Goal: Transaction & Acquisition: Purchase product/service

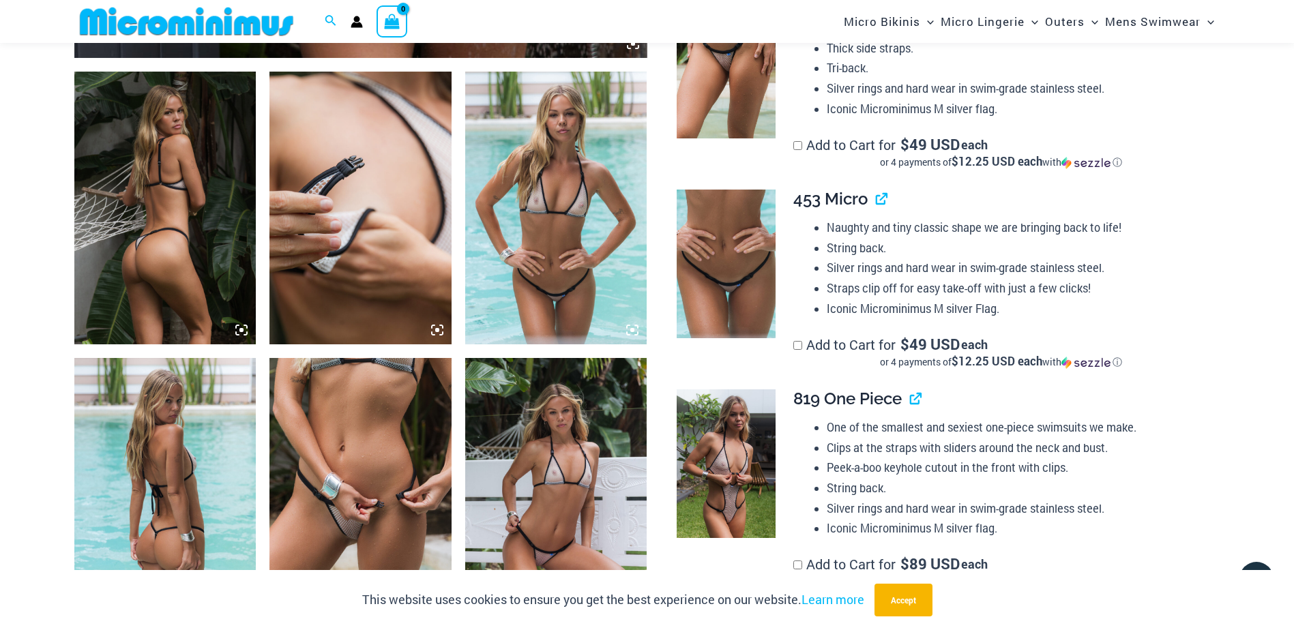
scroll to position [953, 0]
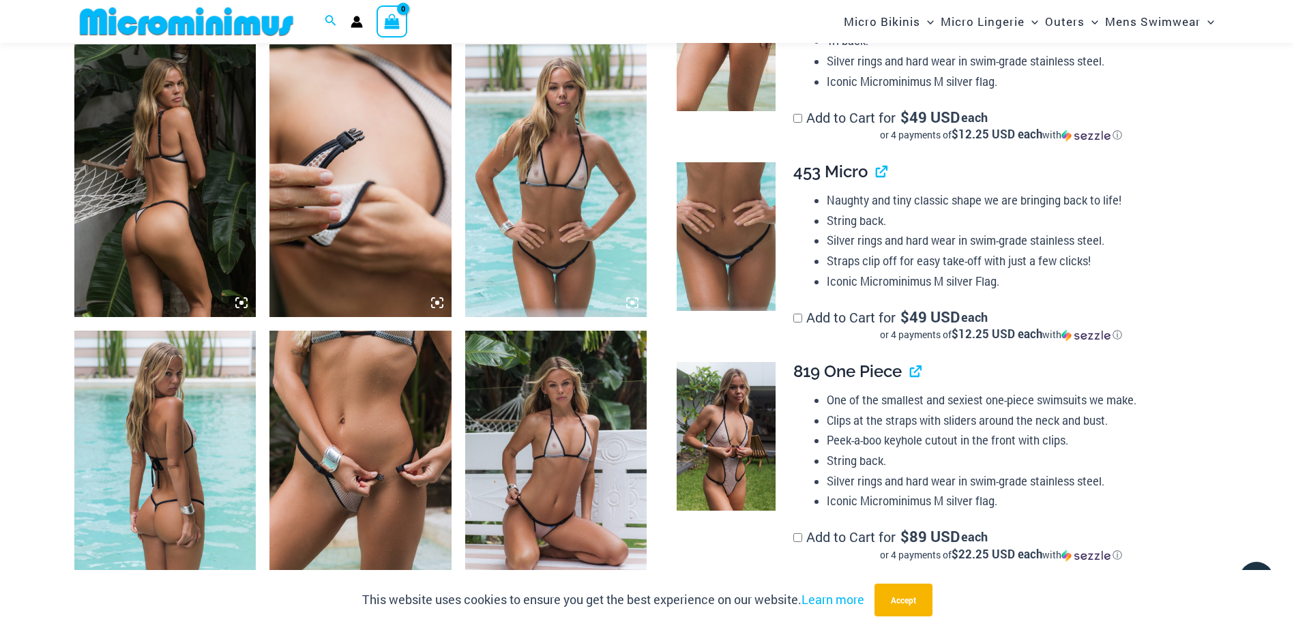
click at [355, 452] on img at bounding box center [360, 467] width 182 height 273
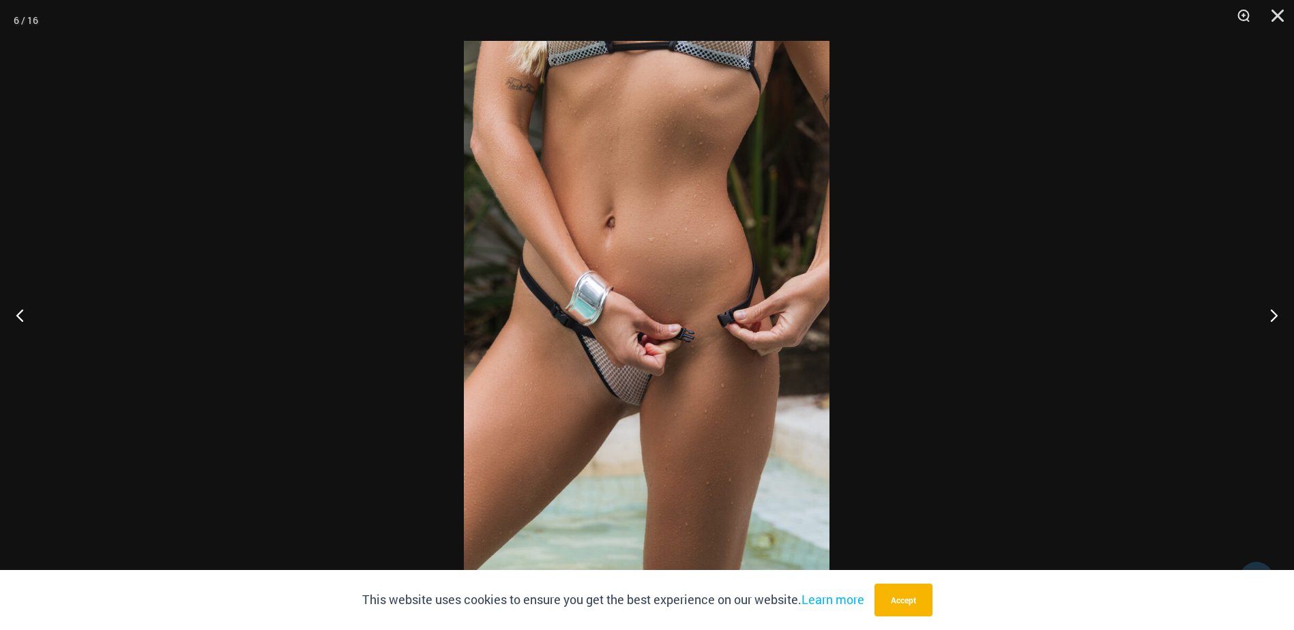
click at [633, 409] on img at bounding box center [647, 315] width 366 height 548
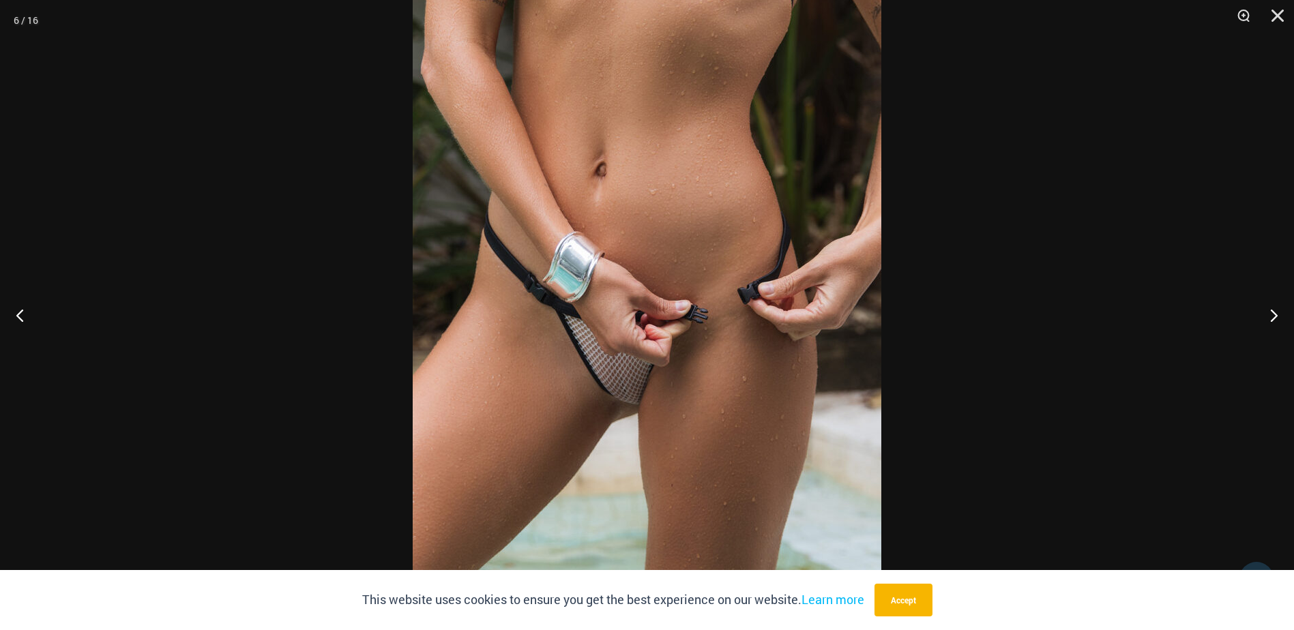
click at [668, 406] on img at bounding box center [647, 288] width 469 height 702
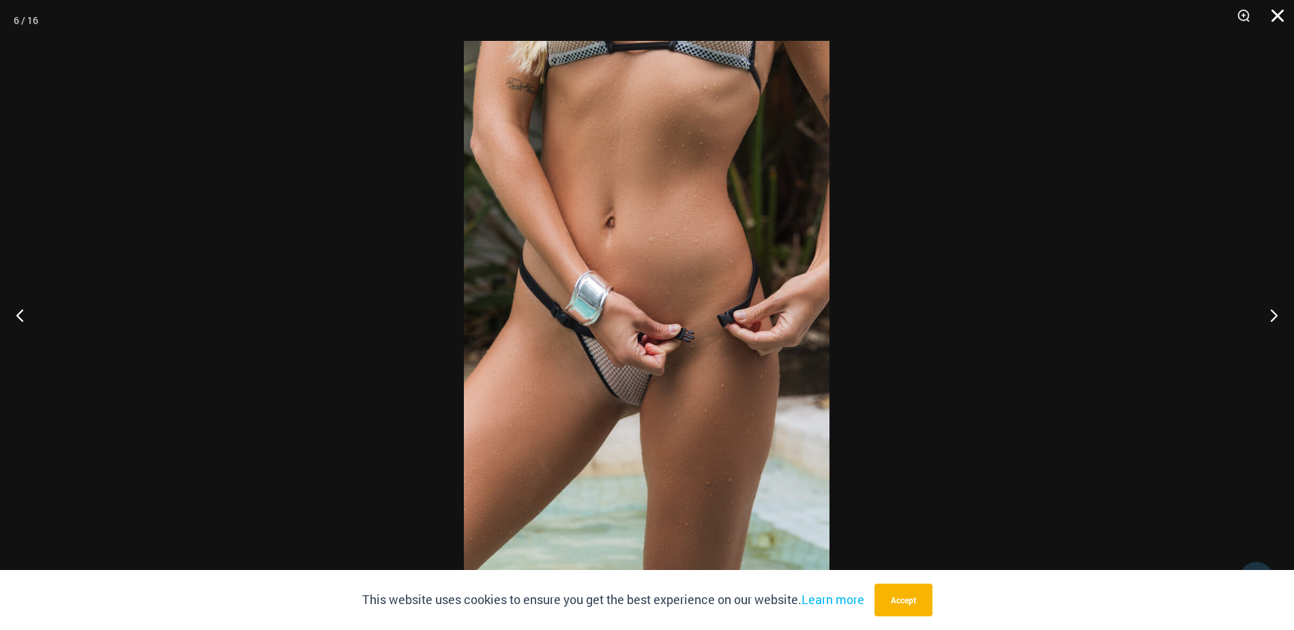
click at [1270, 19] on button "Close" at bounding box center [1273, 20] width 34 height 41
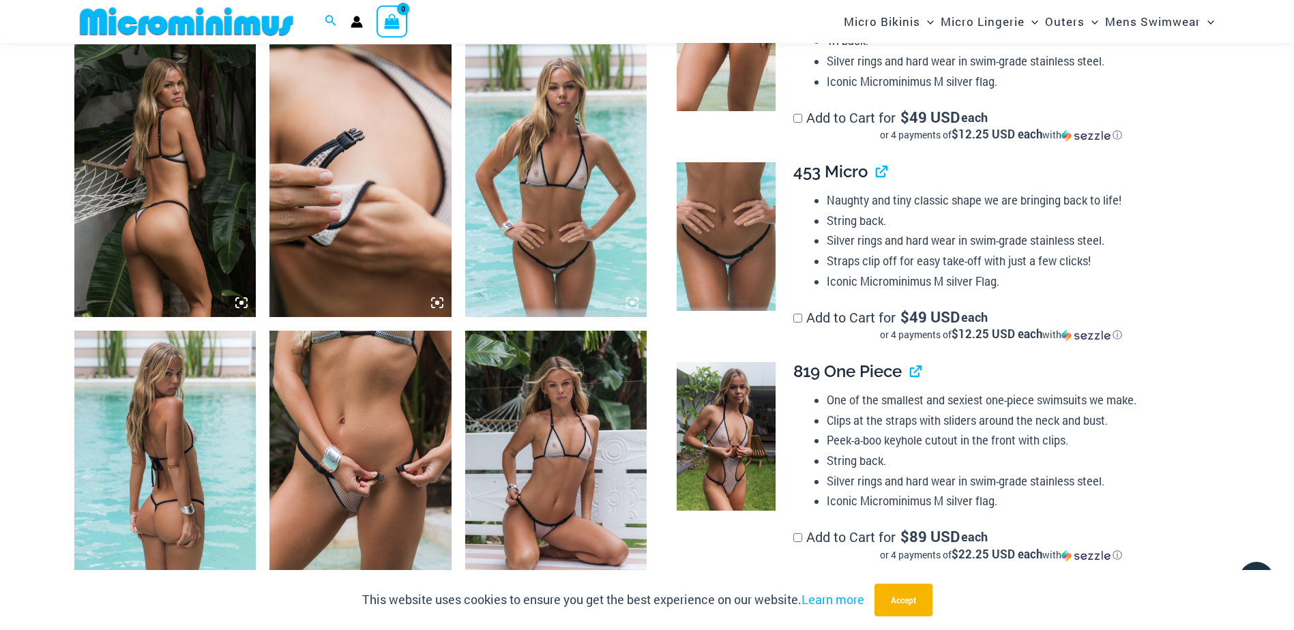
click at [545, 482] on img at bounding box center [556, 467] width 182 height 273
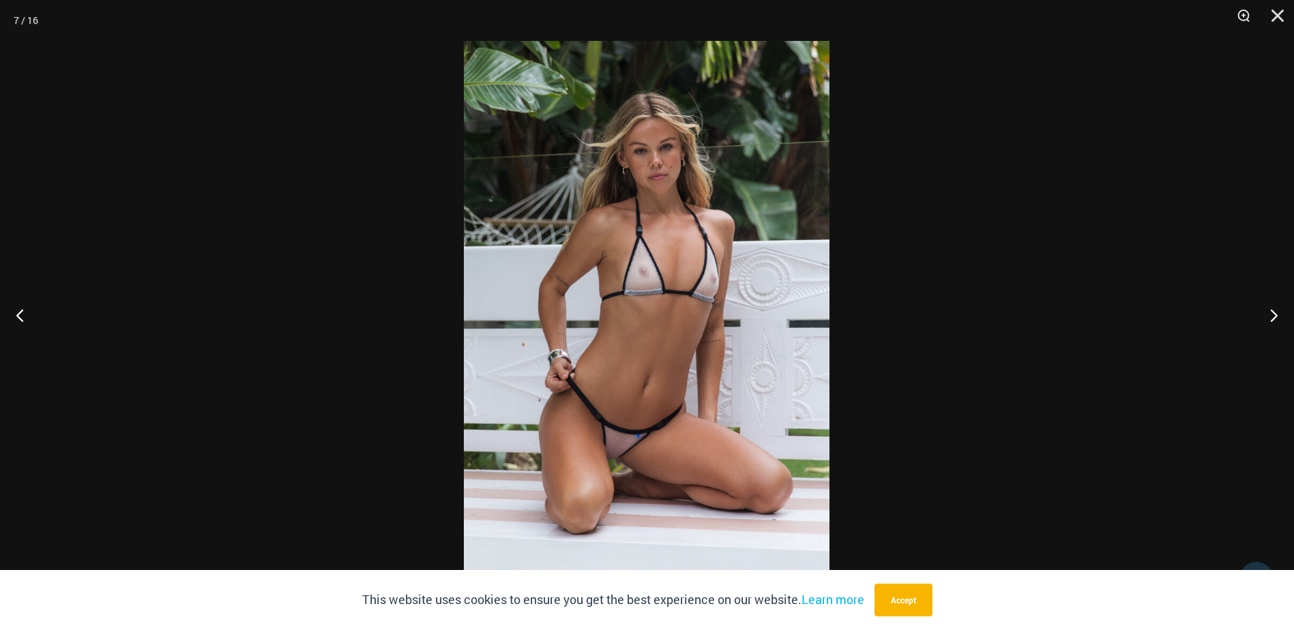
click at [606, 490] on img at bounding box center [647, 315] width 366 height 548
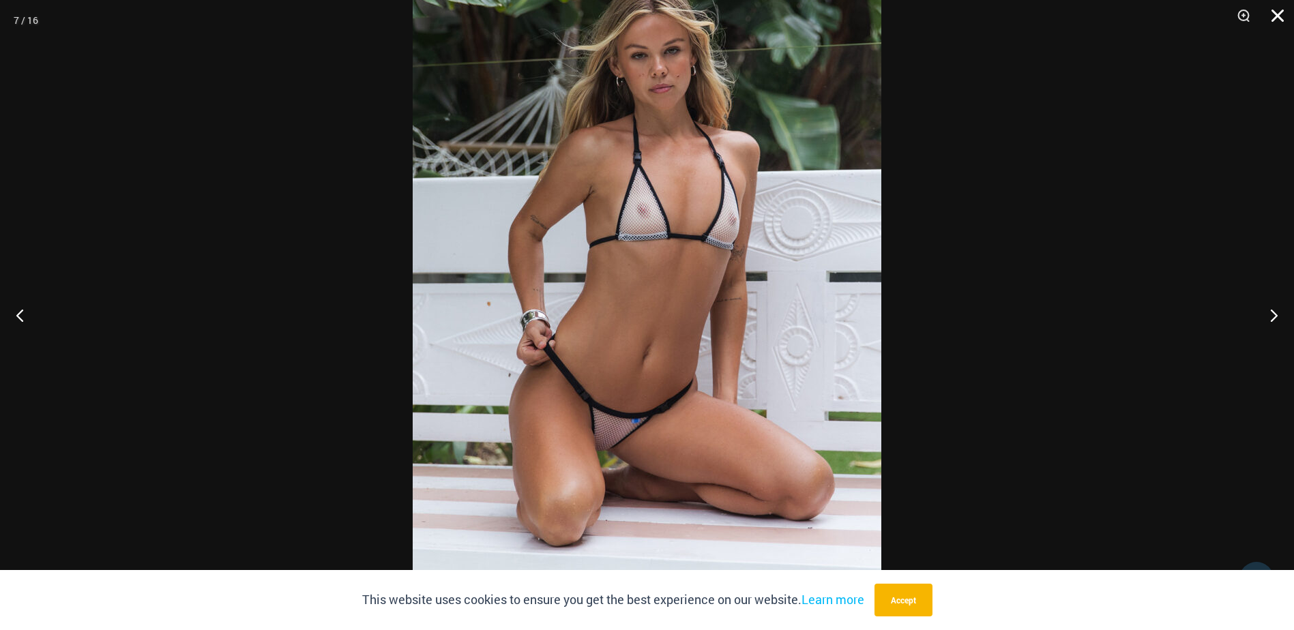
click at [1279, 12] on button "Close" at bounding box center [1273, 20] width 34 height 41
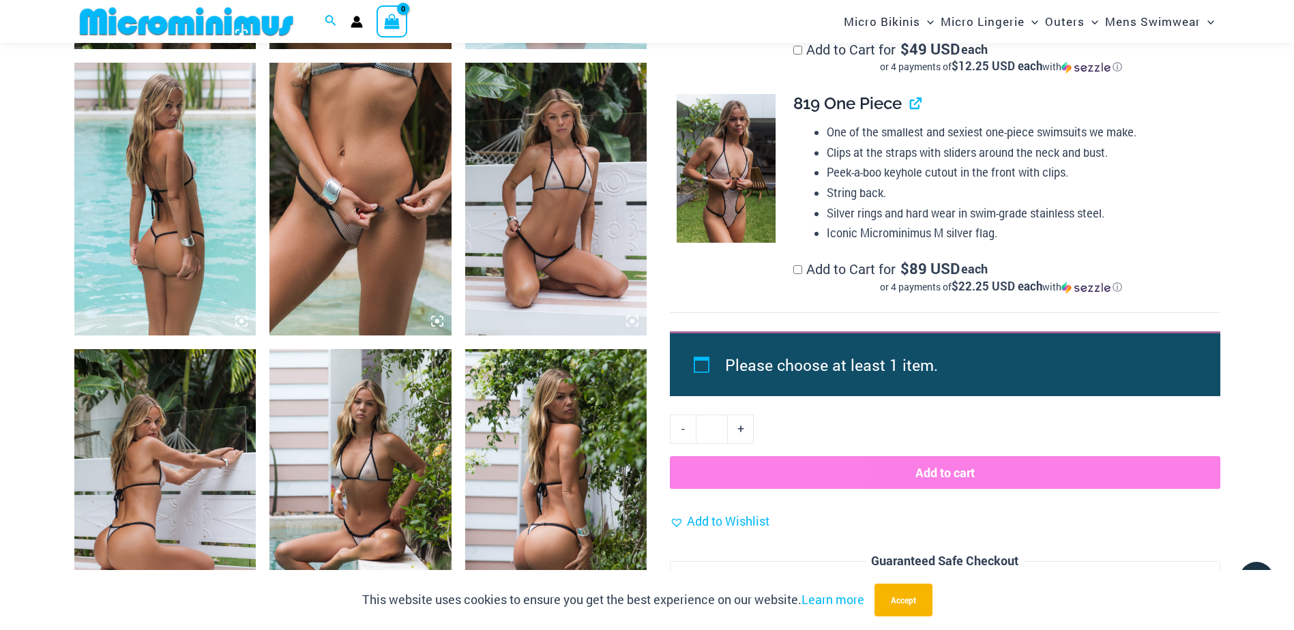
scroll to position [1226, 0]
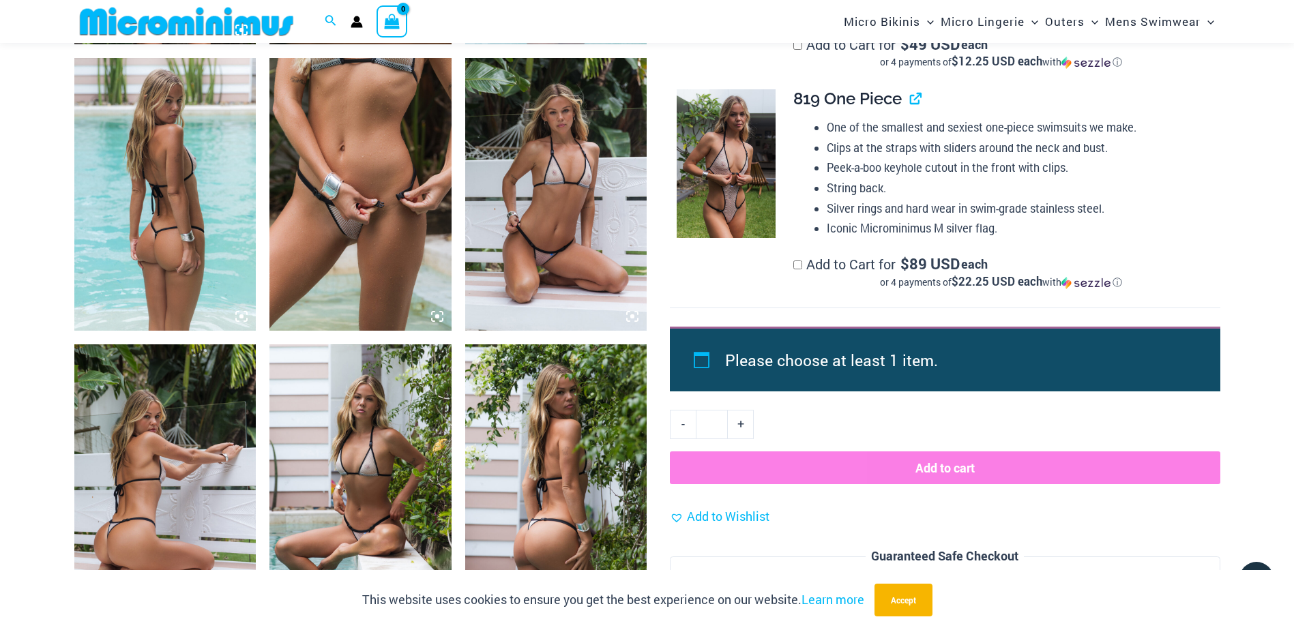
click at [211, 301] on img at bounding box center [165, 194] width 182 height 273
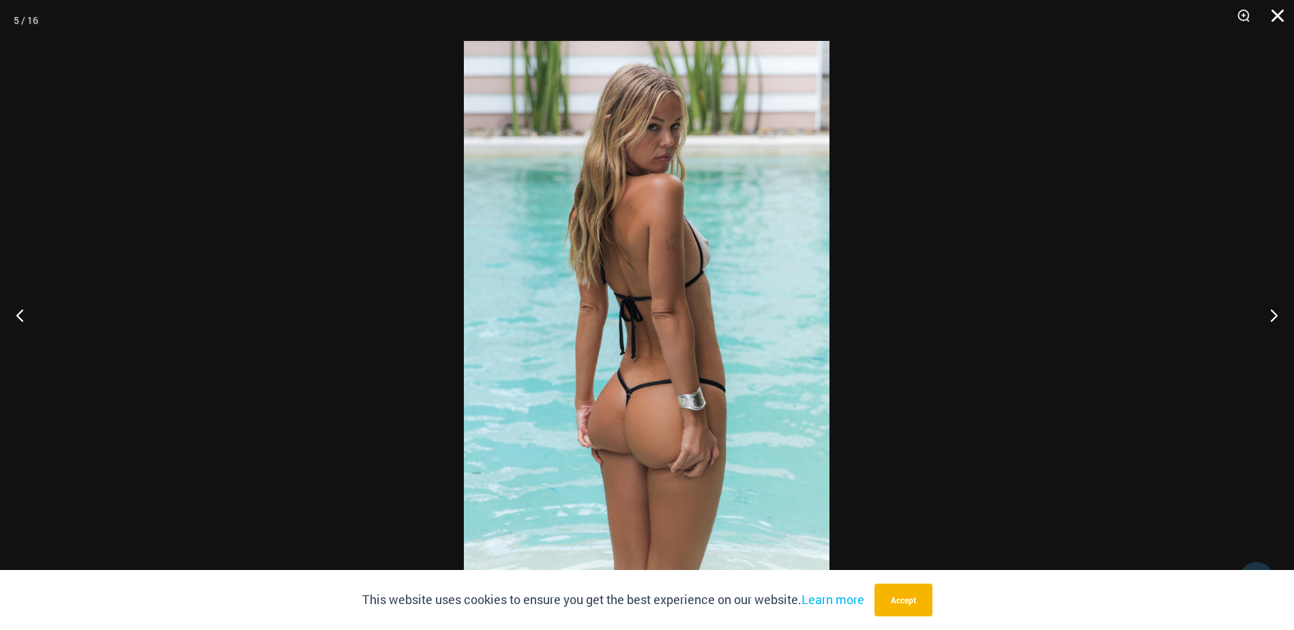
click at [1280, 18] on button "Close" at bounding box center [1273, 20] width 34 height 41
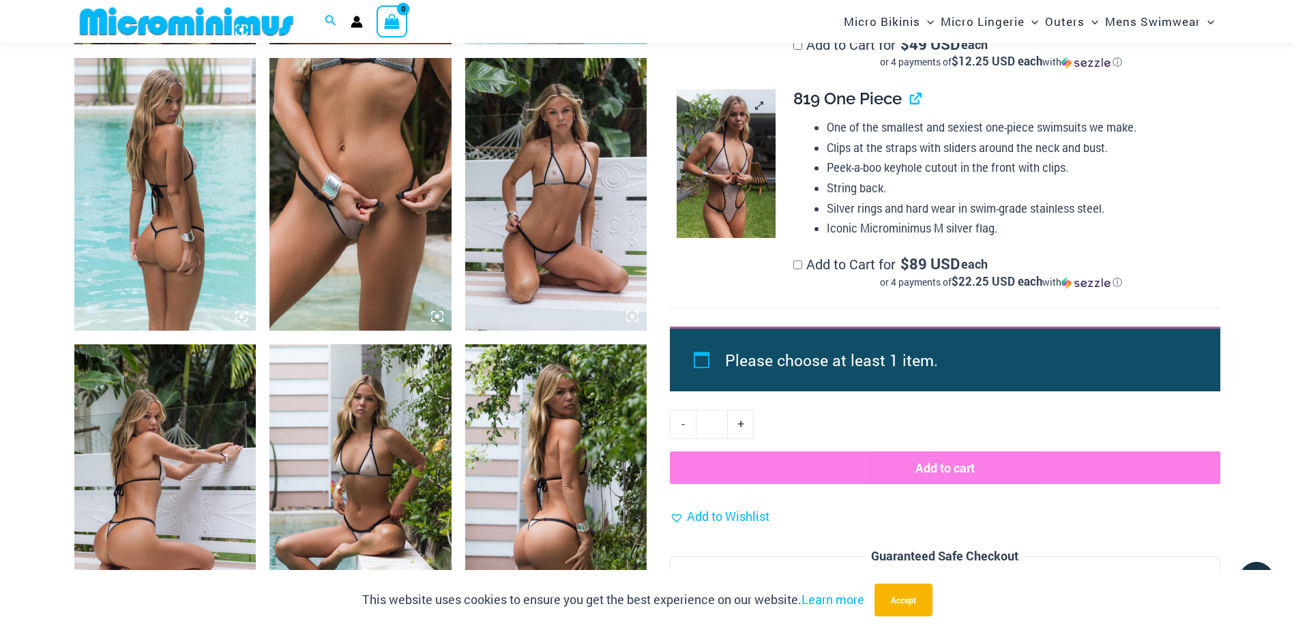
click at [735, 192] on img at bounding box center [726, 163] width 99 height 149
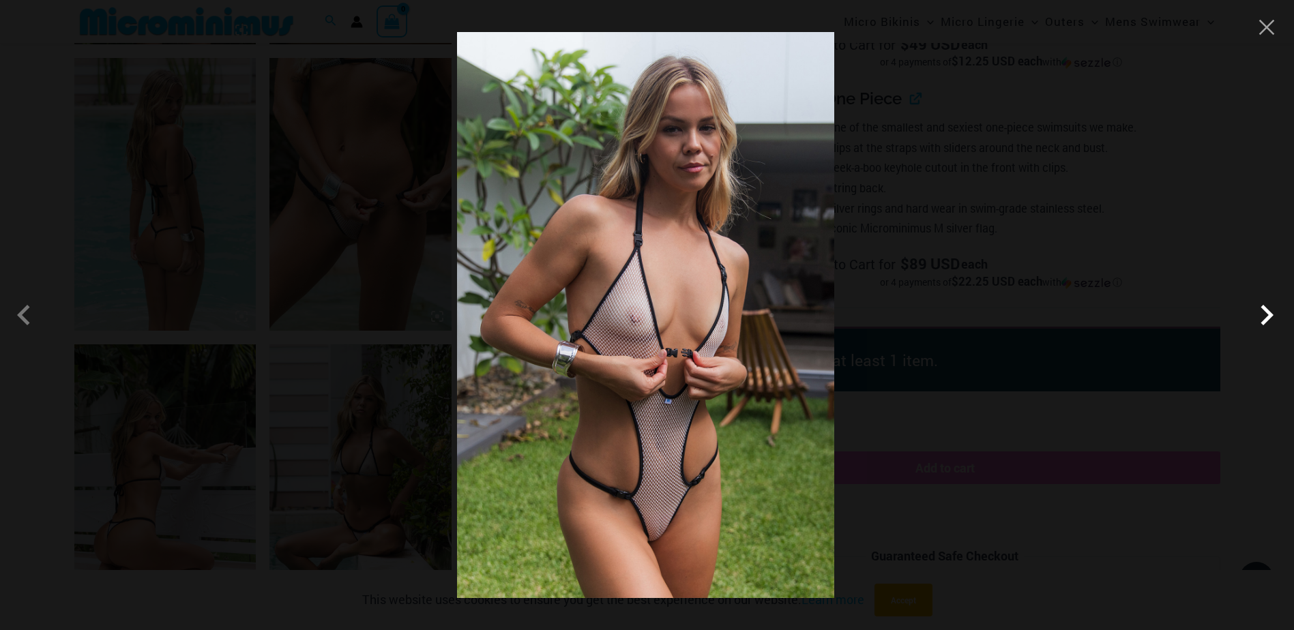
click at [1272, 316] on span at bounding box center [1266, 315] width 41 height 41
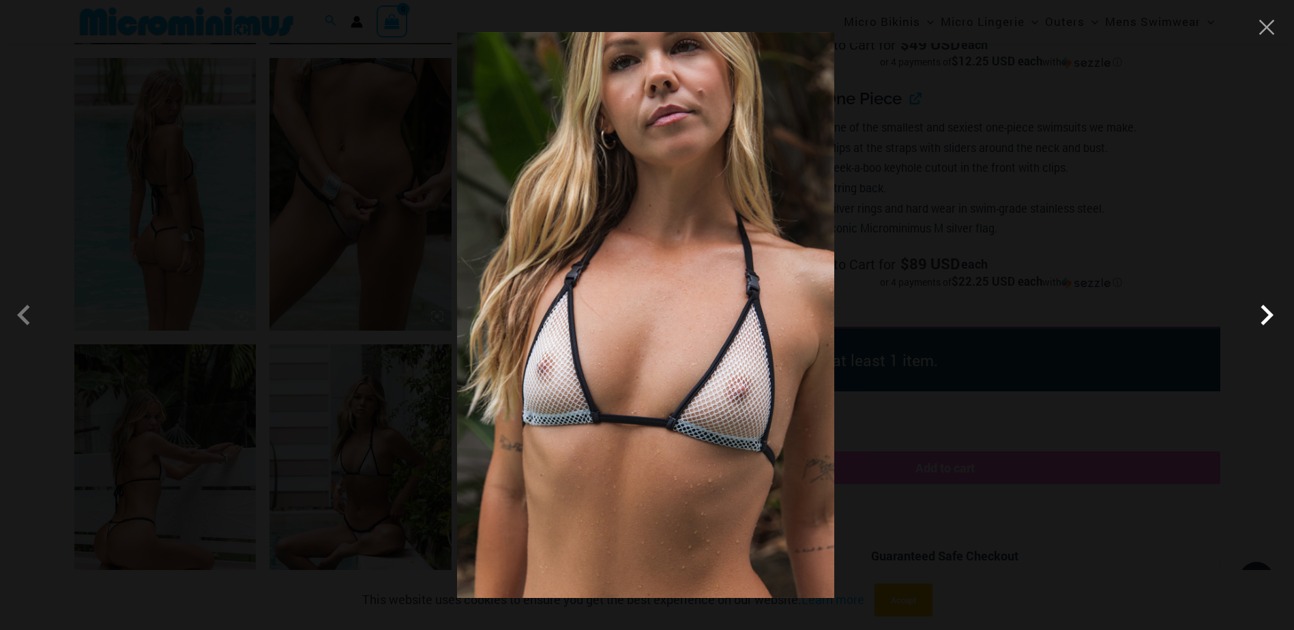
click at [1272, 316] on span at bounding box center [1266, 315] width 41 height 41
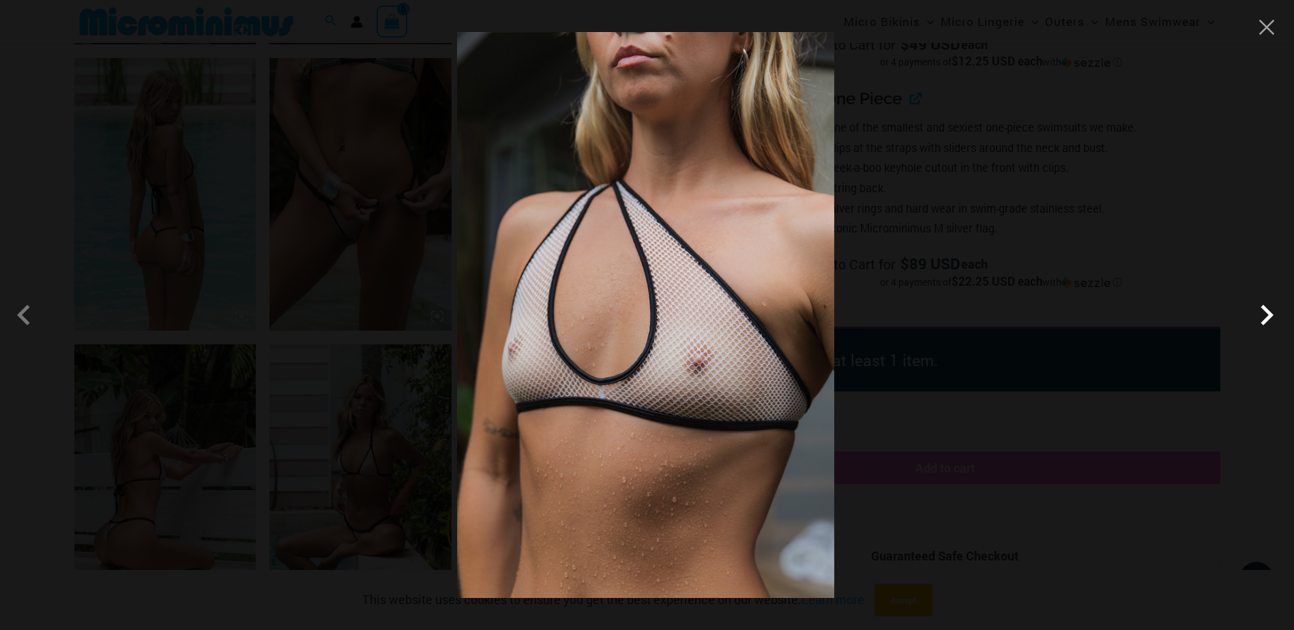
click at [1272, 316] on span at bounding box center [1266, 315] width 41 height 41
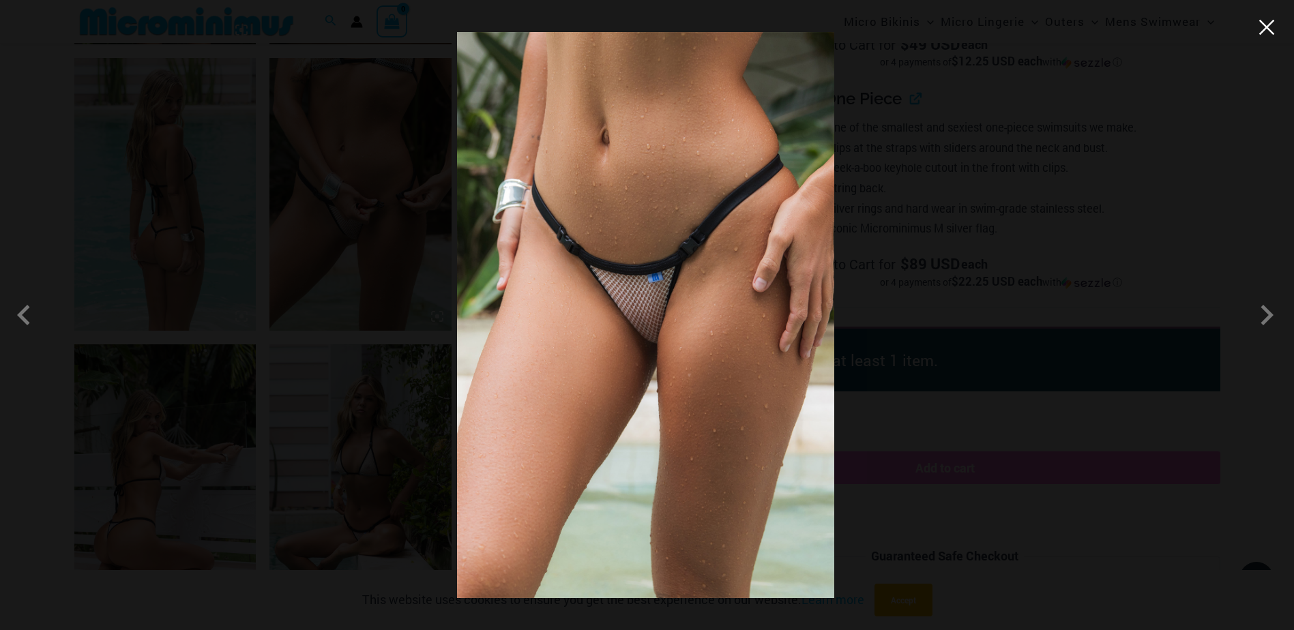
click at [1271, 36] on button "Close" at bounding box center [1266, 27] width 20 height 20
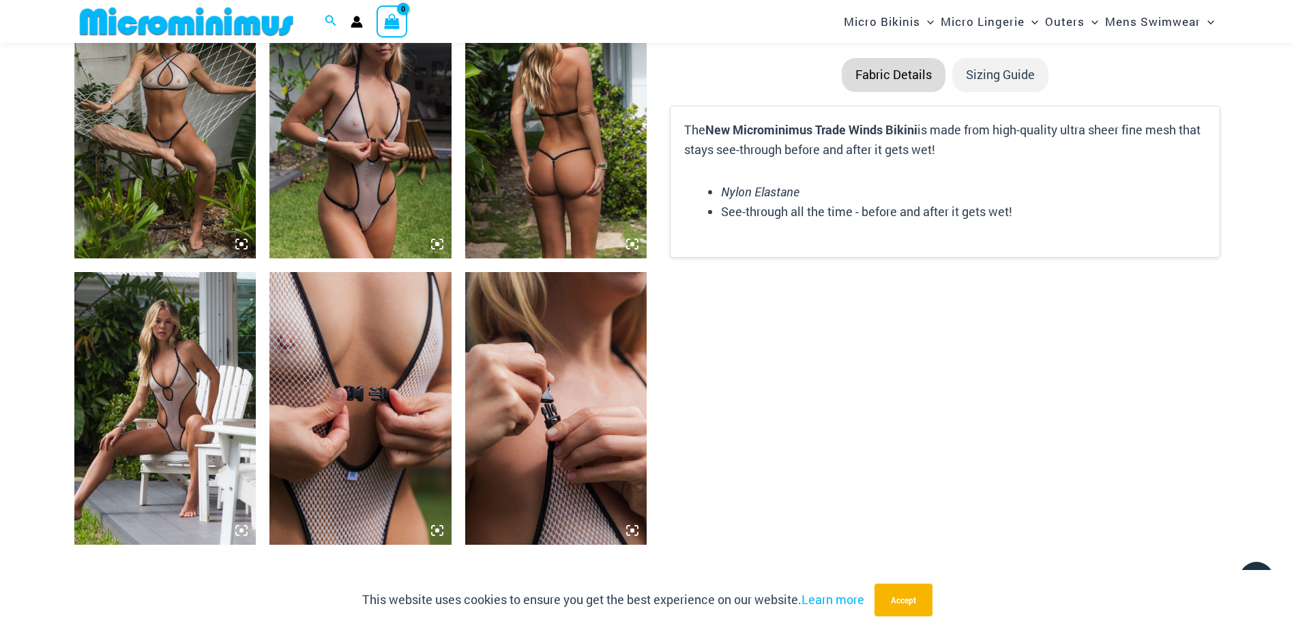
scroll to position [1839, 0]
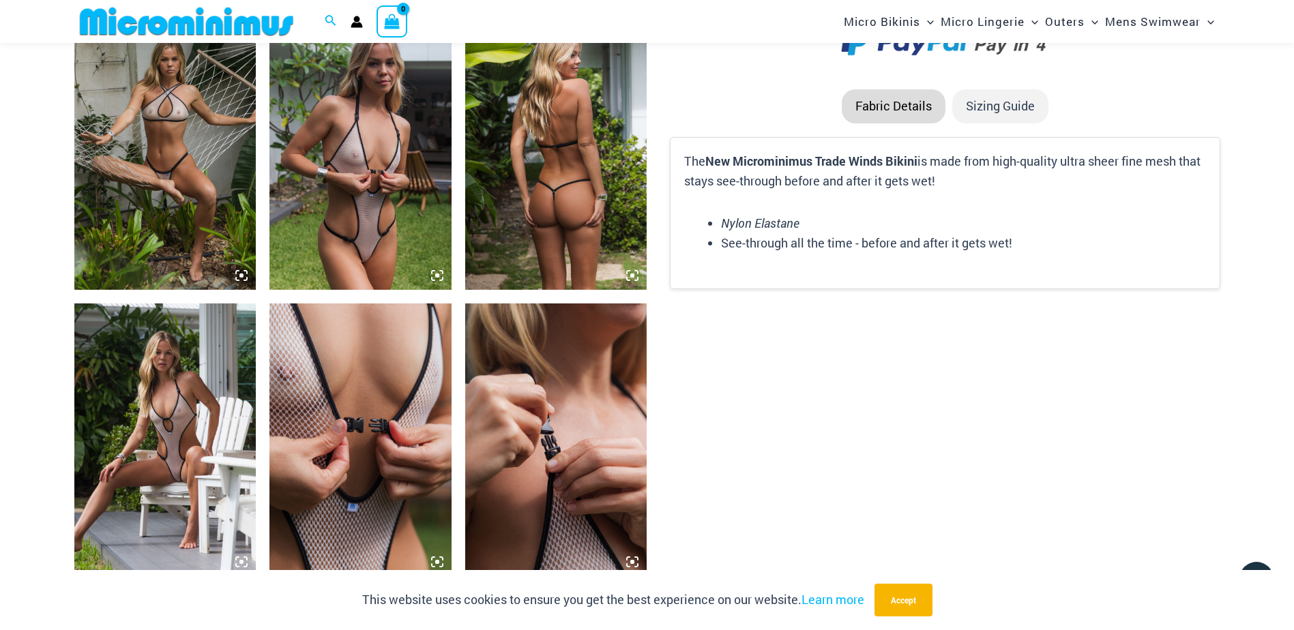
click at [186, 463] on img at bounding box center [165, 440] width 182 height 273
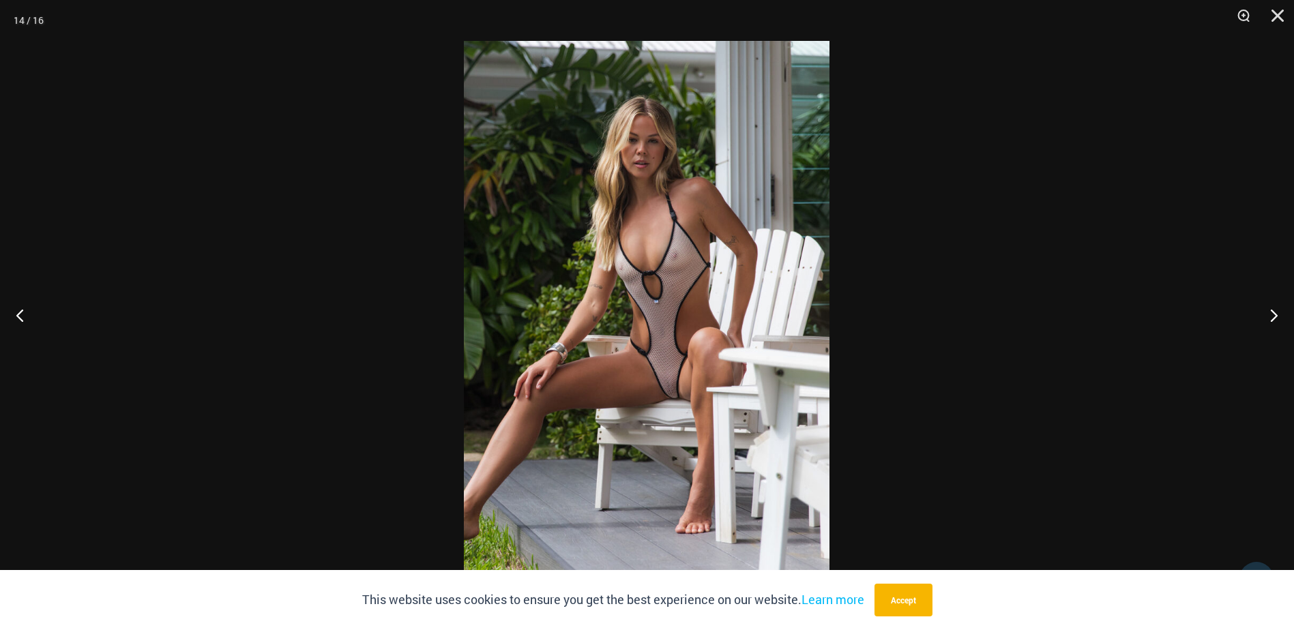
click at [643, 408] on img at bounding box center [647, 315] width 366 height 548
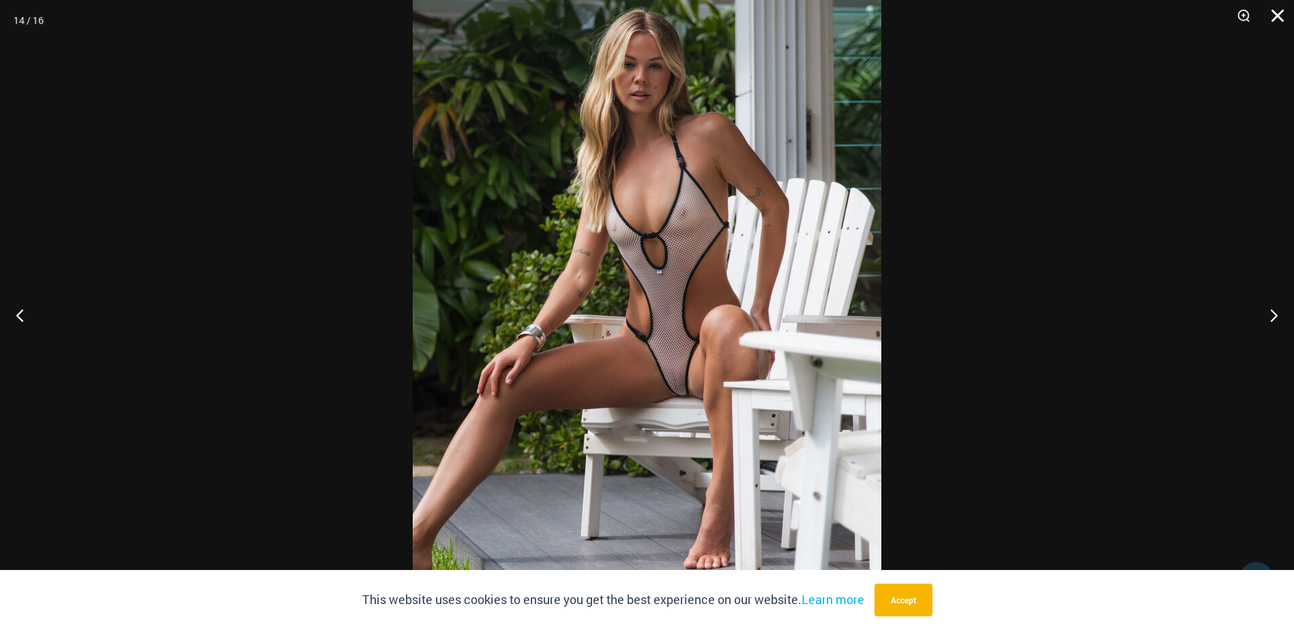
click at [1279, 18] on button "Close" at bounding box center [1273, 20] width 34 height 41
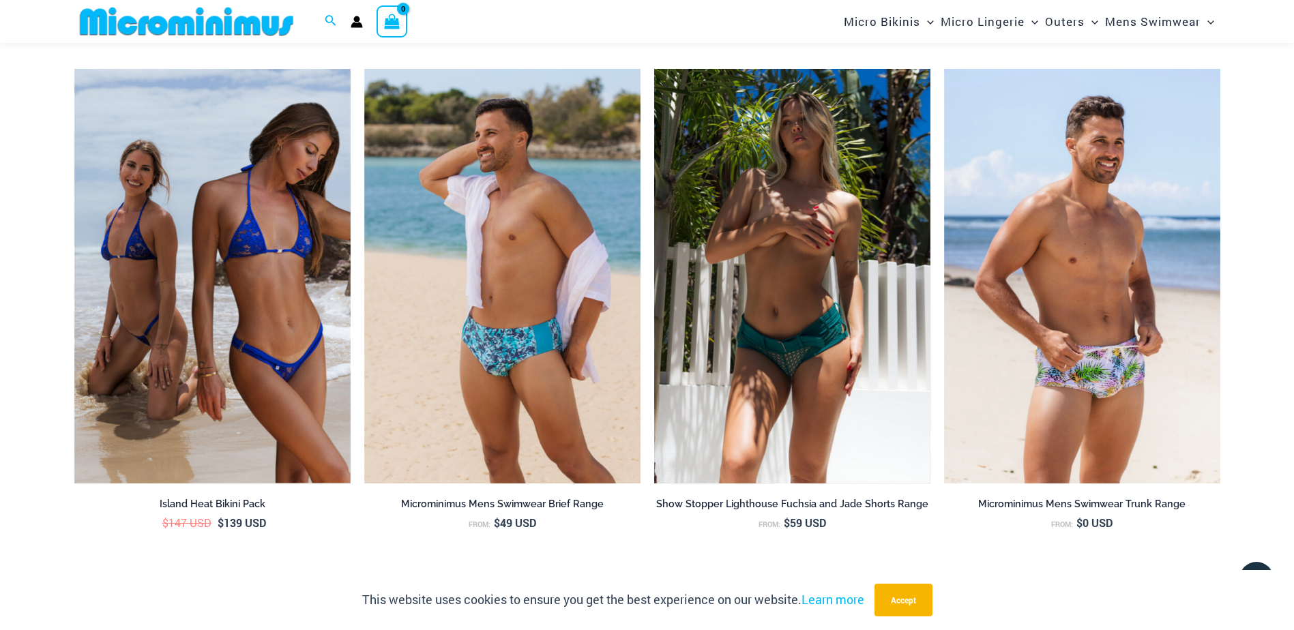
scroll to position [5591, 0]
